Goal: Information Seeking & Learning: Check status

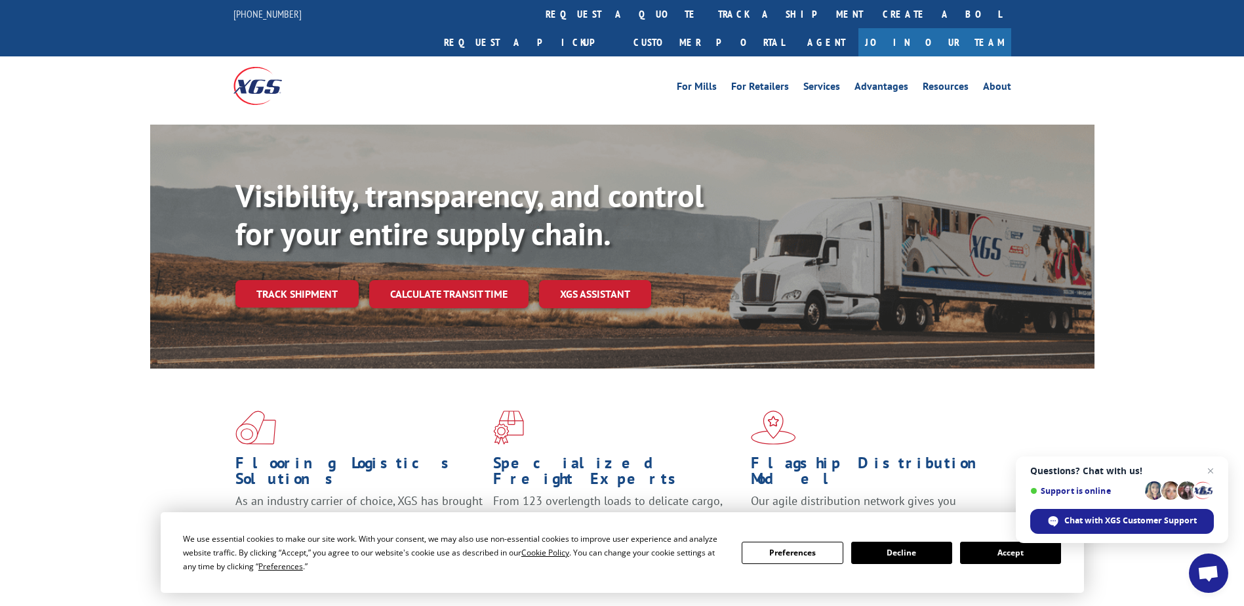
click at [997, 549] on button "Accept" at bounding box center [1010, 553] width 101 height 22
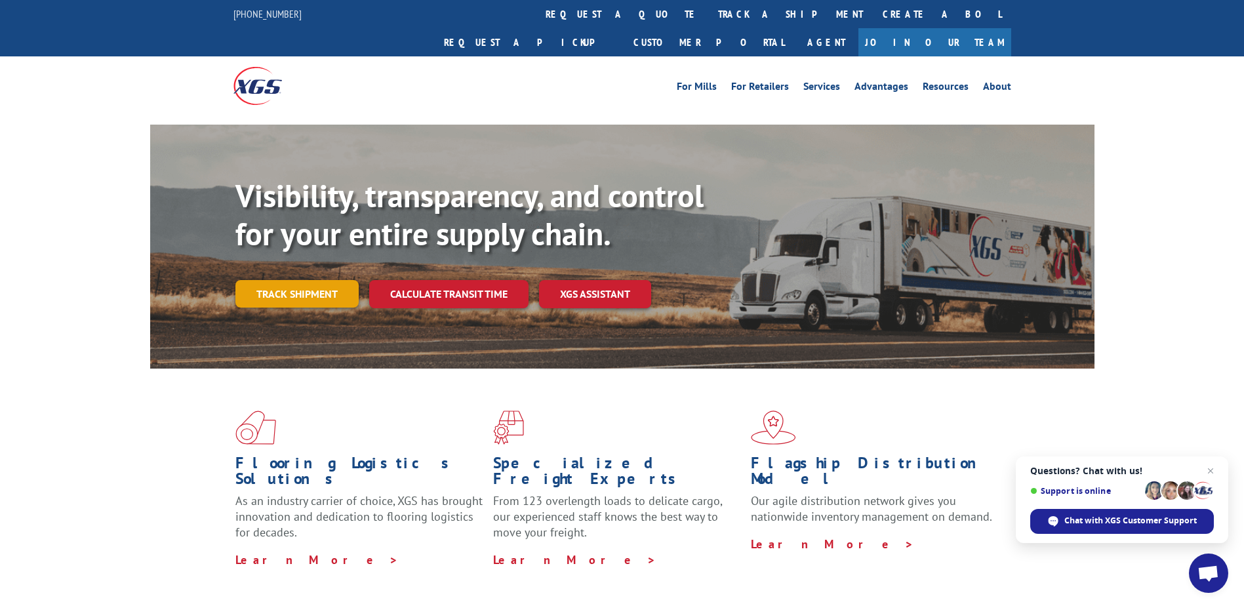
click at [303, 280] on link "Track shipment" at bounding box center [296, 294] width 123 height 28
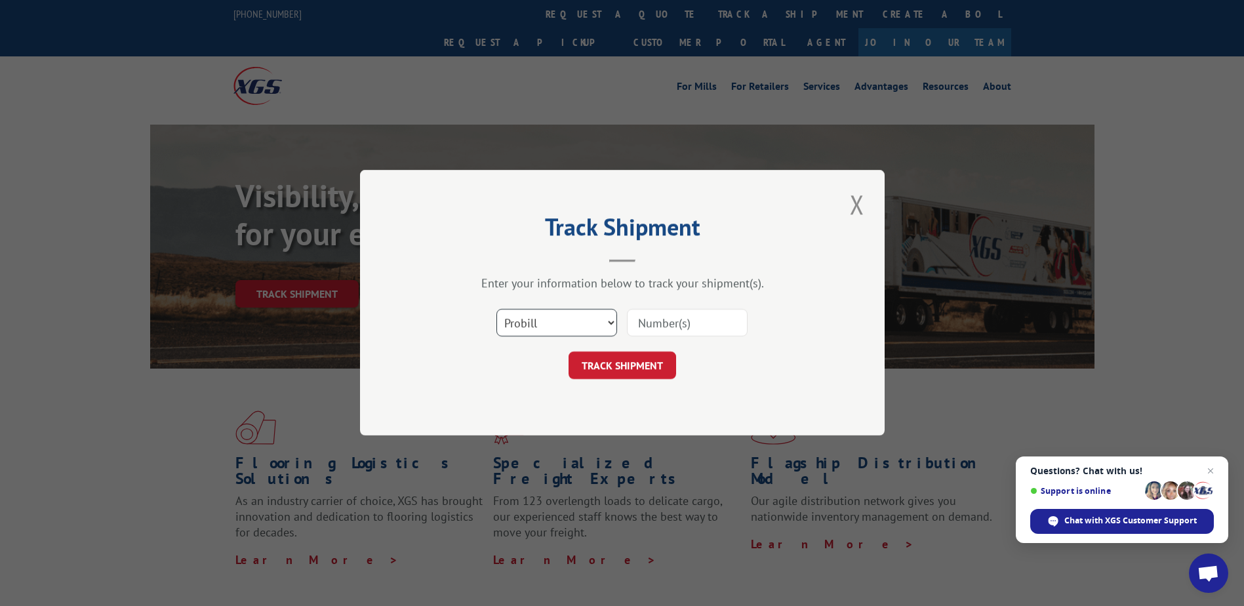
drag, startPoint x: 610, startPoint y: 319, endPoint x: 595, endPoint y: 321, distance: 14.6
click at [609, 319] on select "Select category... Probill BOL PO" at bounding box center [556, 323] width 121 height 28
select select "bol"
click at [496, 309] on select "Select category... Probill BOL PO" at bounding box center [556, 323] width 121 height 28
click at [655, 324] on input at bounding box center [687, 323] width 121 height 28
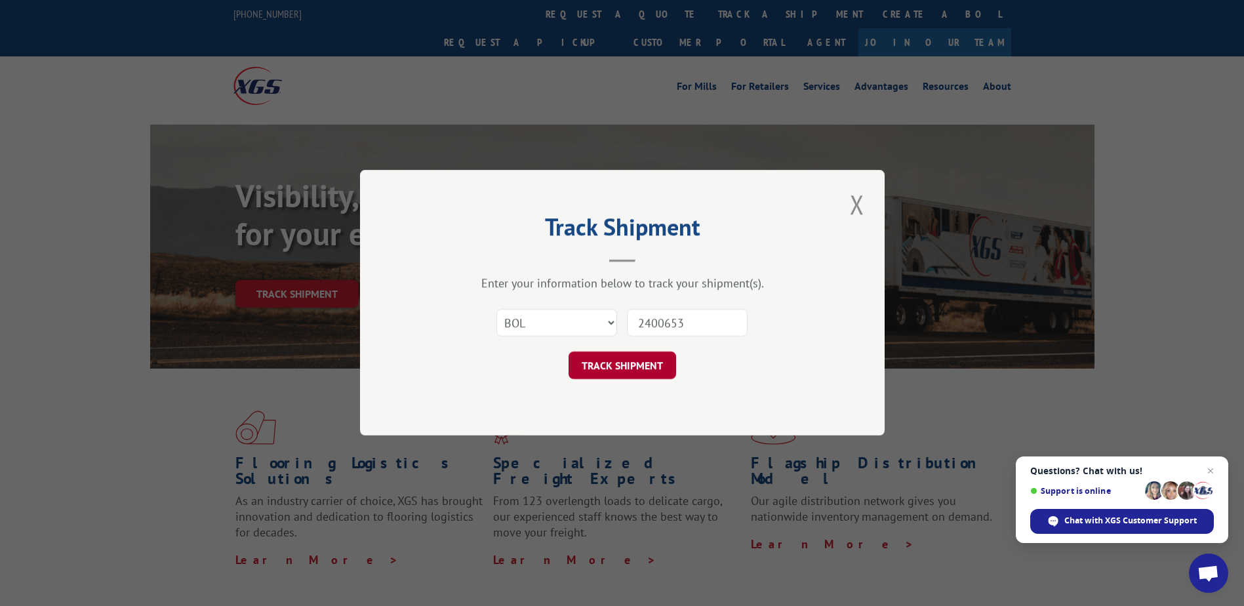
type input "2400653"
click at [630, 372] on button "TRACK SHIPMENT" at bounding box center [622, 366] width 108 height 28
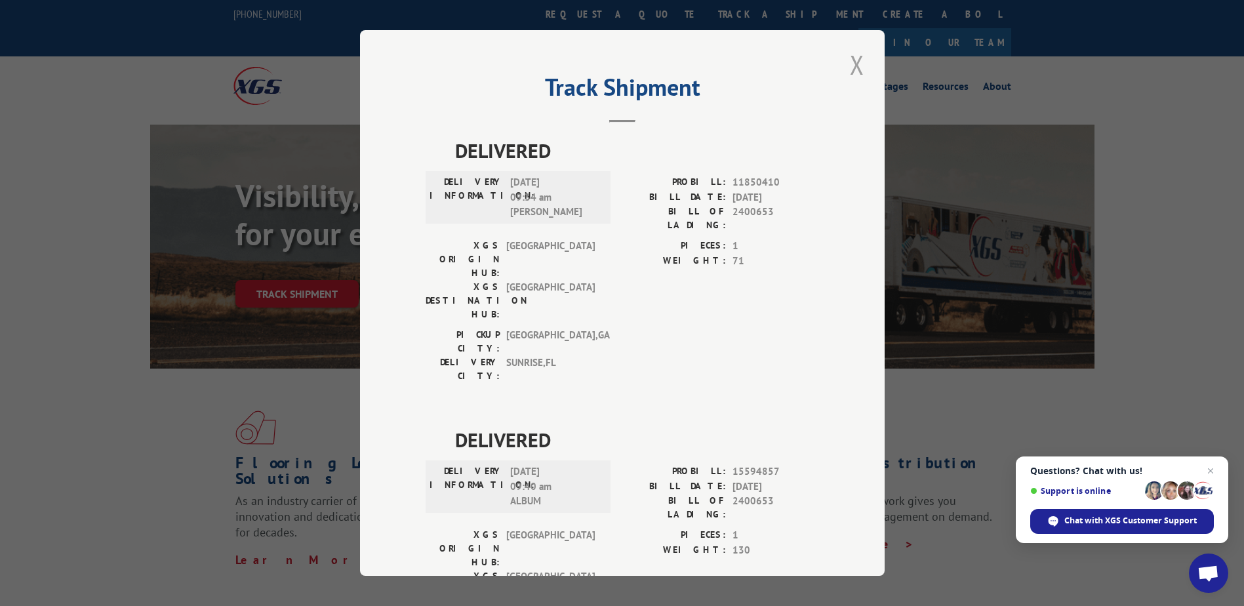
click at [851, 64] on button "Close modal" at bounding box center [857, 65] width 22 height 36
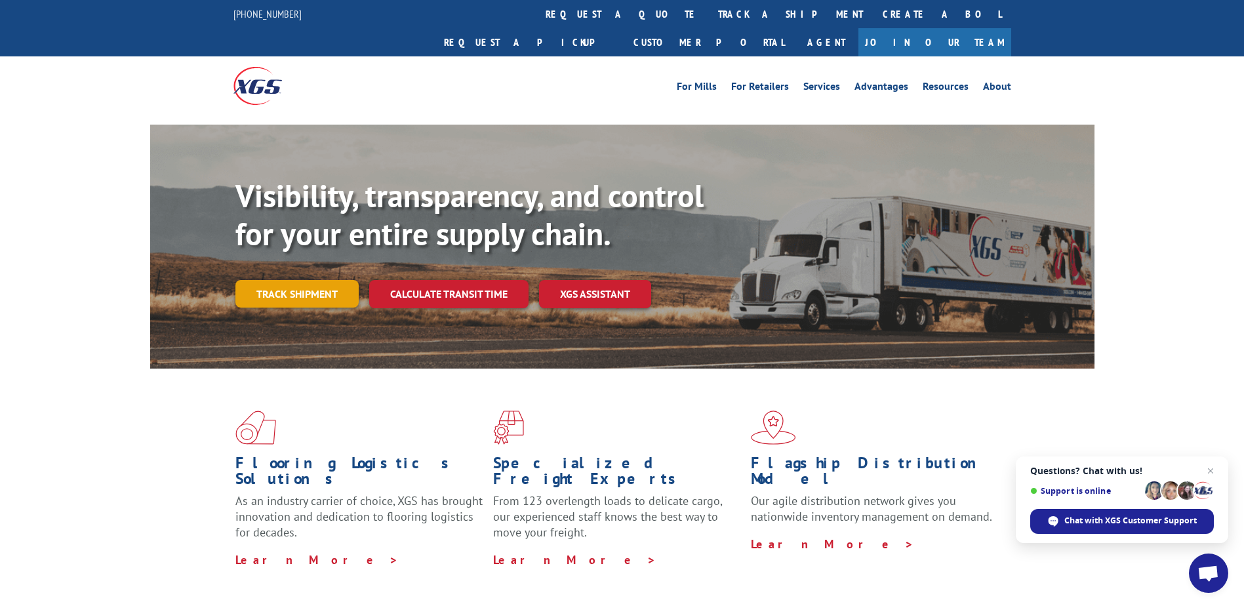
click at [283, 280] on link "Track shipment" at bounding box center [296, 294] width 123 height 28
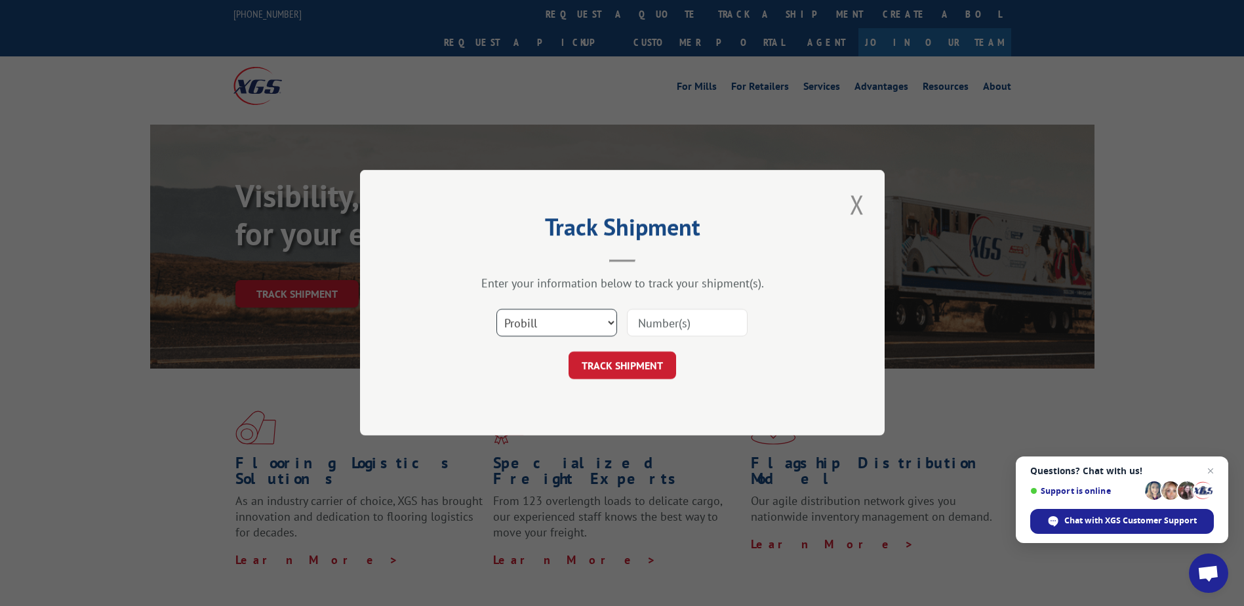
drag, startPoint x: 605, startPoint y: 319, endPoint x: 561, endPoint y: 338, distance: 48.1
click at [597, 324] on select "Select category... Probill BOL PO" at bounding box center [556, 323] width 121 height 28
select select "bol"
click at [496, 309] on select "Select category... Probill BOL PO" at bounding box center [556, 323] width 121 height 28
click at [682, 327] on input at bounding box center [687, 323] width 121 height 28
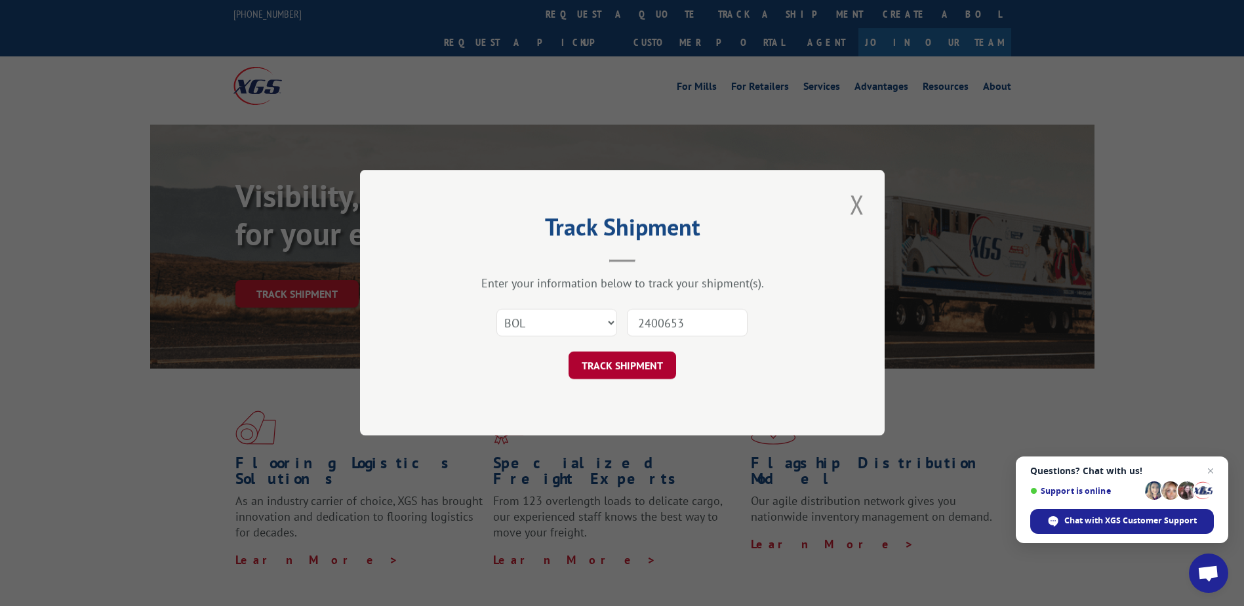
type input "2400653"
click at [624, 366] on button "TRACK SHIPMENT" at bounding box center [622, 366] width 108 height 28
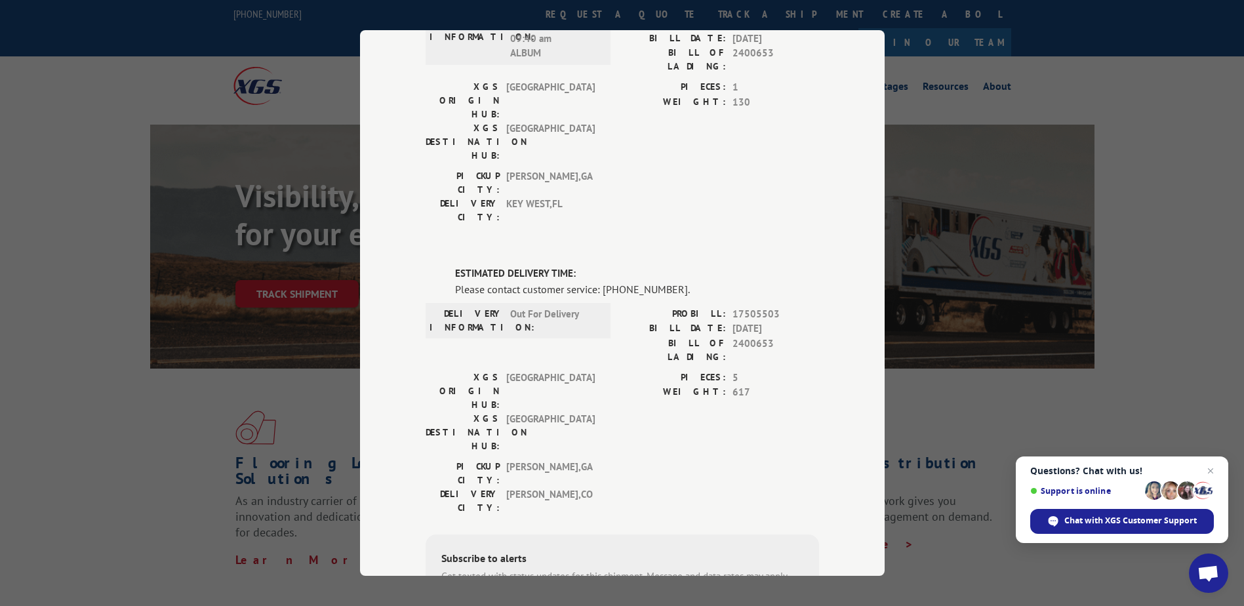
scroll to position [66, 0]
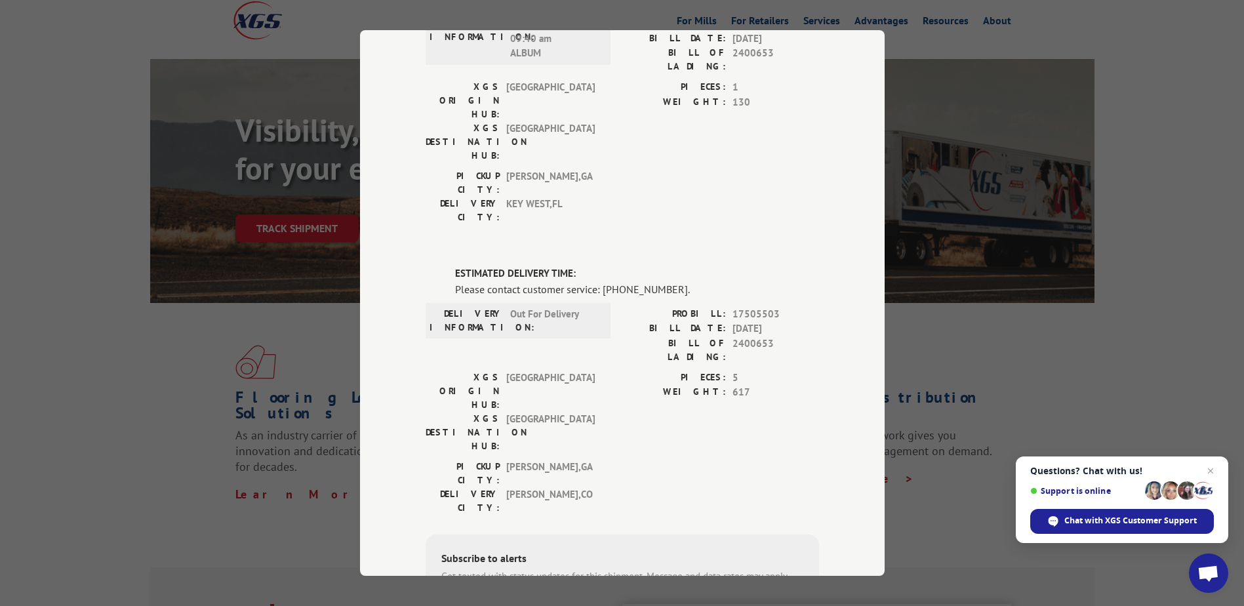
click at [1126, 382] on div "Track Shipment DELIVERED DELIVERY INFORMATION: [DATE] 09:34 am [PERSON_NAME]: 1…" at bounding box center [622, 303] width 1244 height 606
